Goal: Entertainment & Leisure: Browse casually

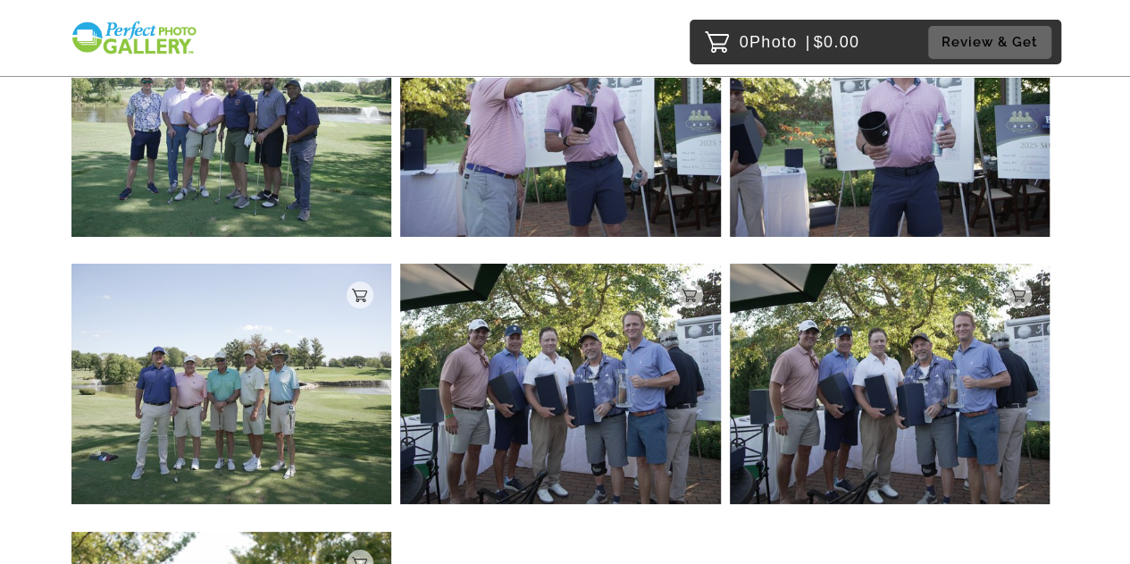
scroll to position [3285, 0]
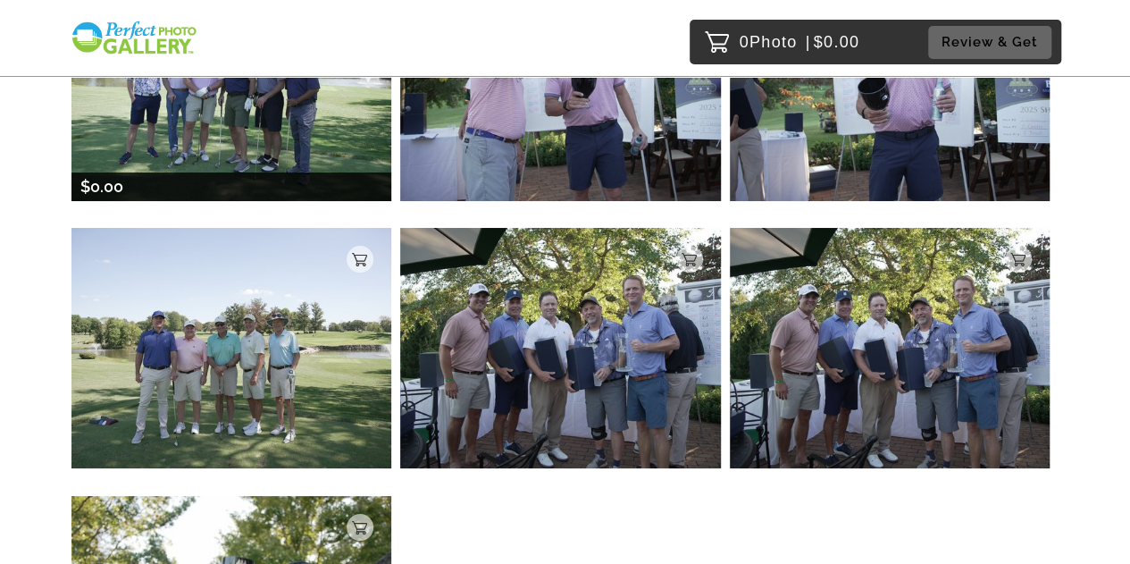
click at [281, 125] on img at bounding box center [231, 81] width 320 height 240
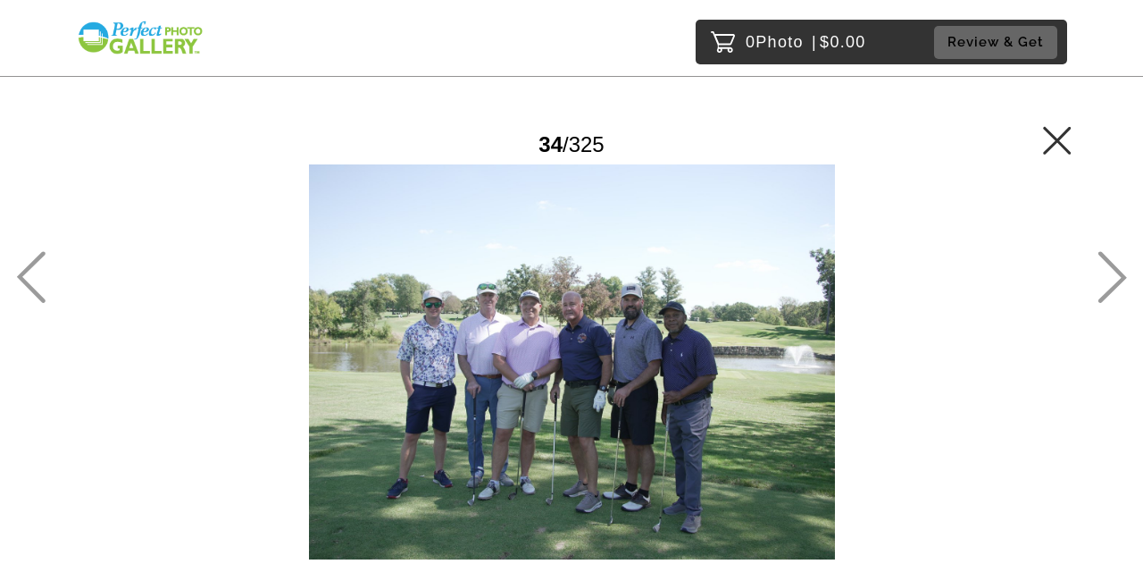
click at [513, 321] on div at bounding box center [571, 361] width 1000 height 395
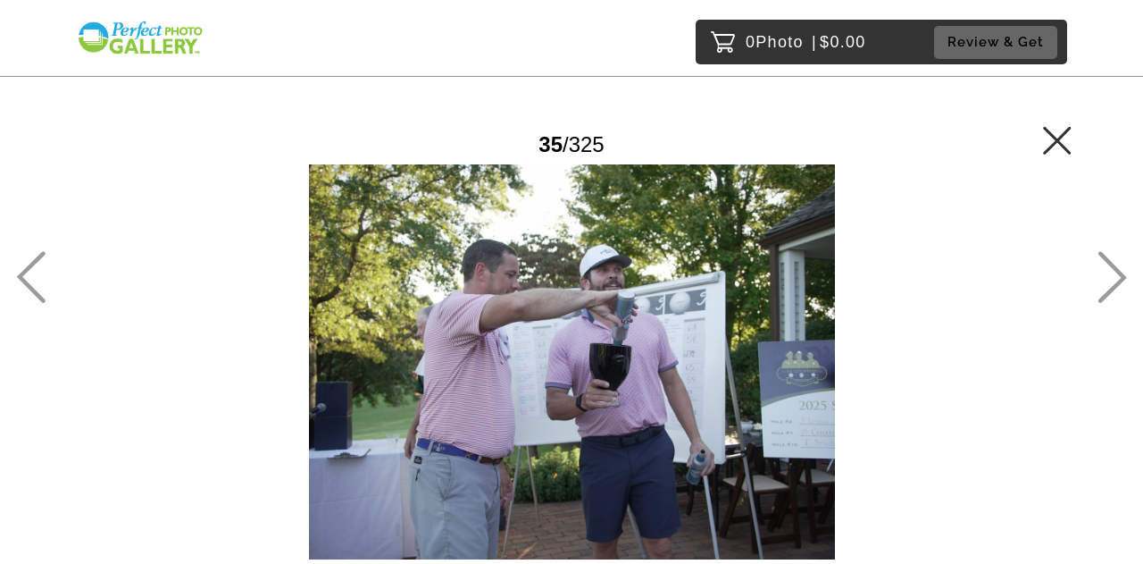
click at [29, 275] on icon at bounding box center [30, 277] width 29 height 52
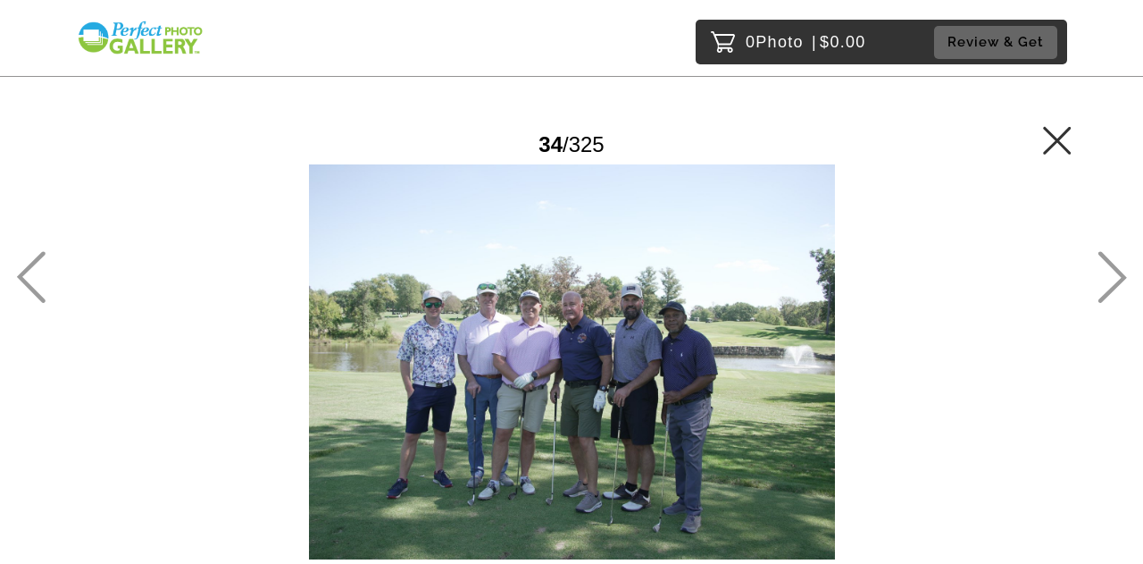
click at [570, 360] on div at bounding box center [571, 361] width 1000 height 395
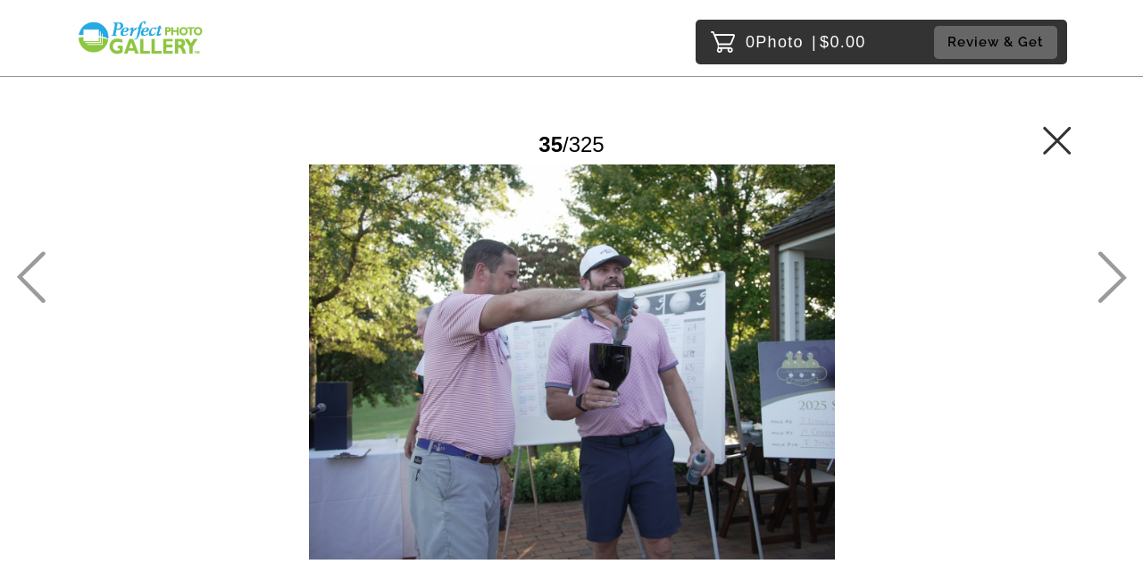
click at [30, 282] on icon at bounding box center [30, 277] width 29 height 52
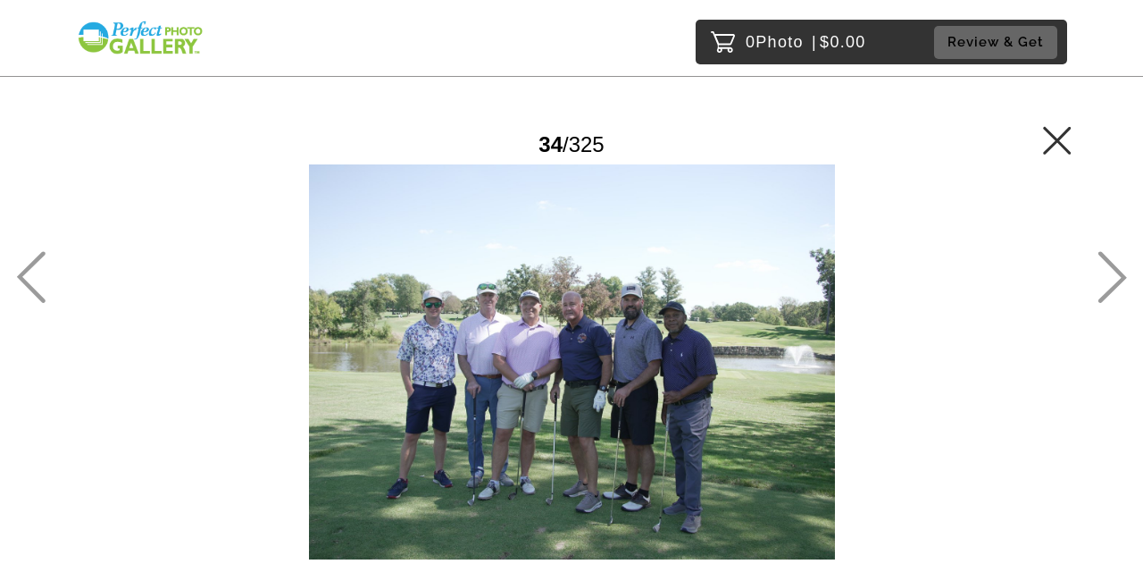
click at [954, 390] on div at bounding box center [571, 361] width 1000 height 395
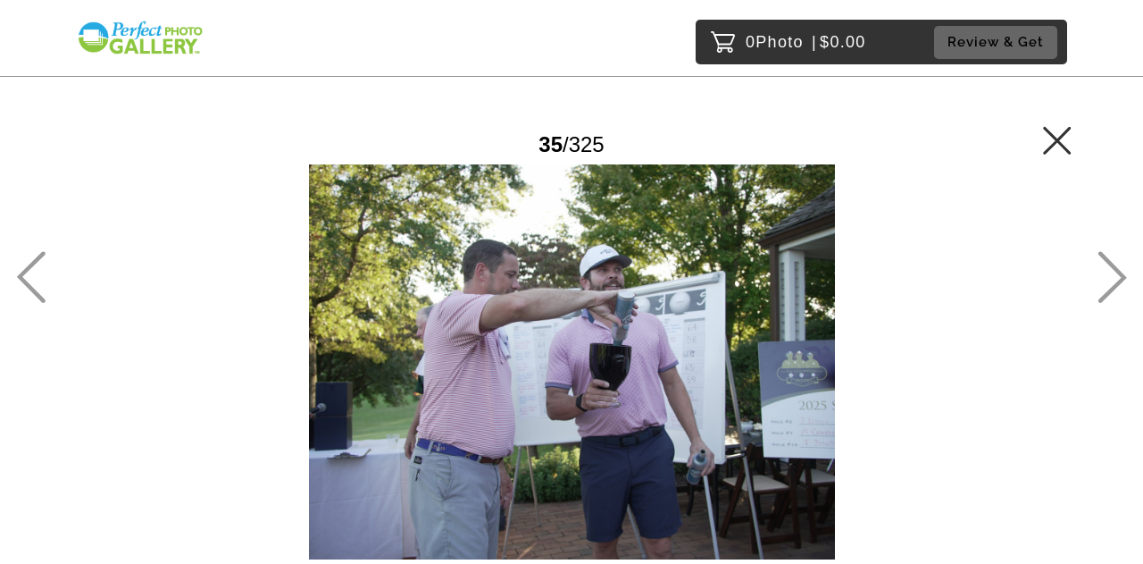
click at [34, 270] on icon at bounding box center [30, 277] width 29 height 52
